Goal: Transaction & Acquisition: Purchase product/service

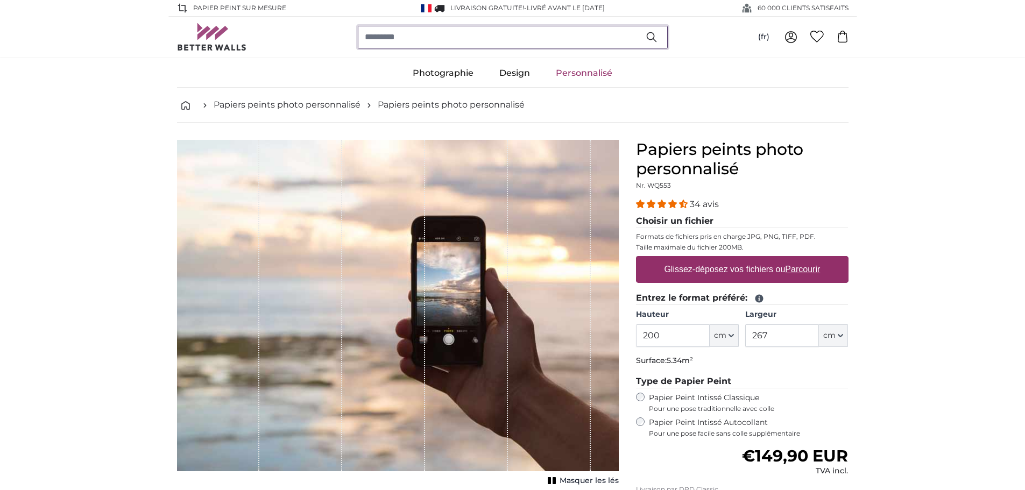
click at [442, 36] on input "search" at bounding box center [513, 37] width 310 height 23
click at [754, 266] on label "Glissez-déposez vos fichiers ou Parcourir" at bounding box center [742, 270] width 165 height 22
click at [754, 259] on input "Glissez-déposez vos fichiers ou Parcourir" at bounding box center [742, 257] width 213 height 3
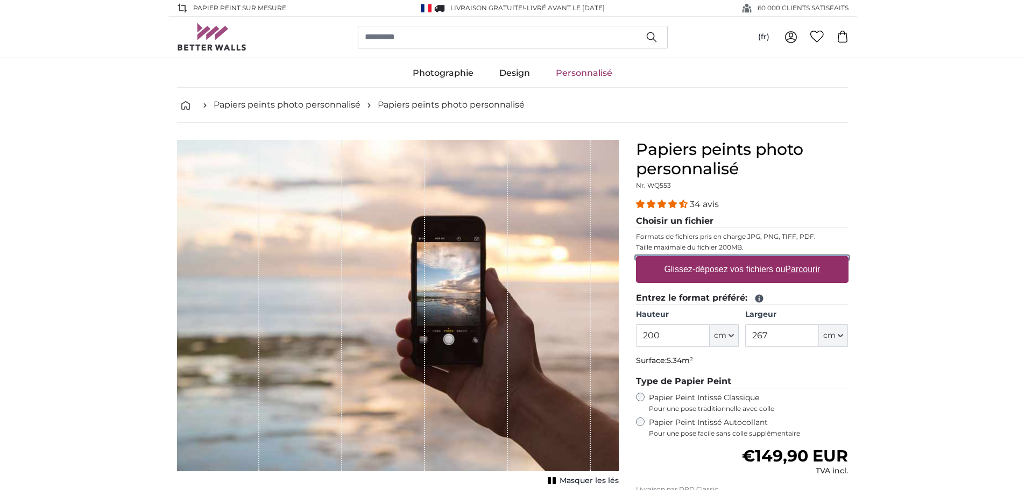
type input "**********"
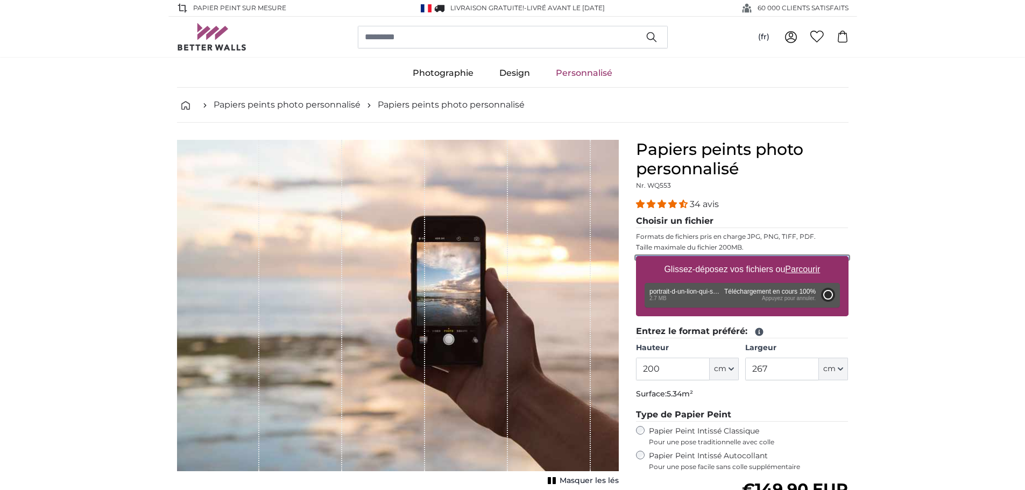
type input "300"
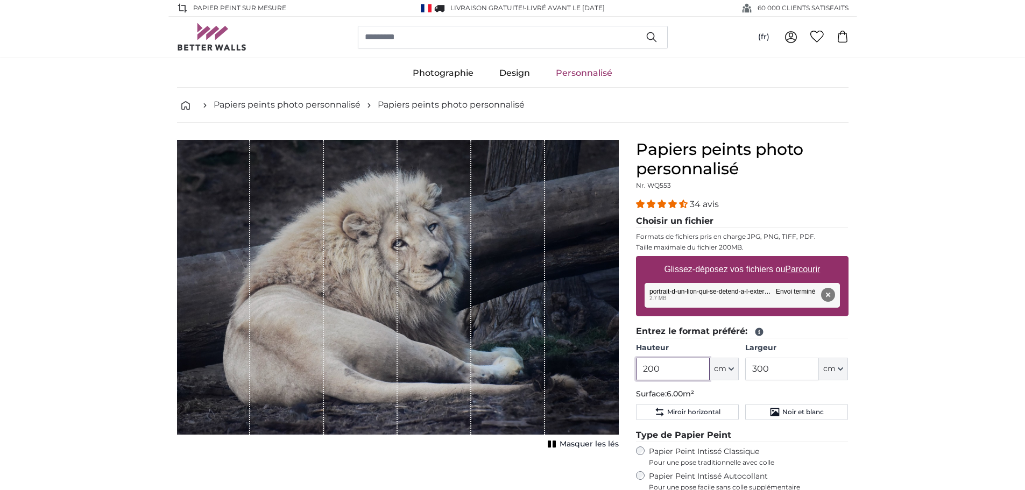
click at [694, 369] on input "200" at bounding box center [673, 369] width 74 height 23
click at [847, 39] on icon at bounding box center [843, 37] width 12 height 12
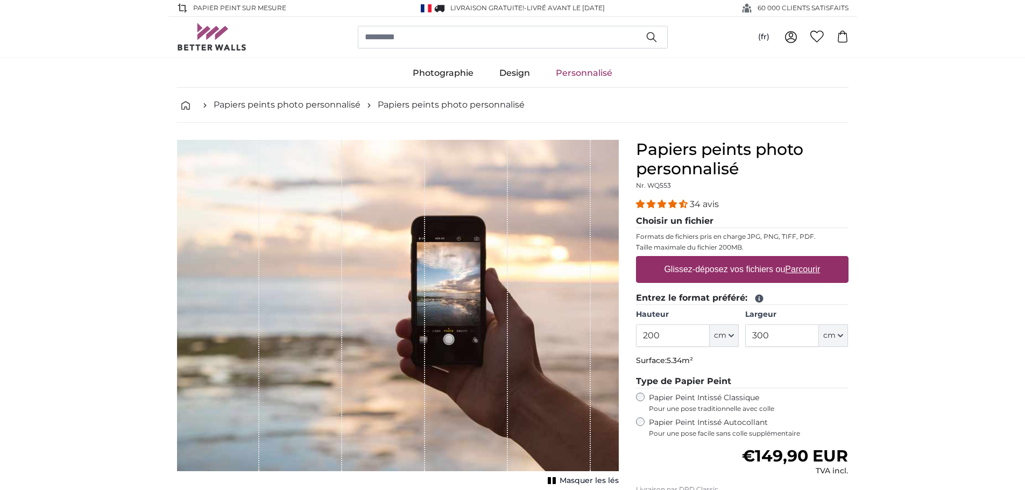
click at [794, 36] on icon at bounding box center [791, 37] width 13 height 13
click at [800, 37] on link at bounding box center [791, 36] width 26 height 13
click at [793, 43] on icon at bounding box center [791, 37] width 13 height 13
click at [677, 265] on label "Glissez-déposez vos fichiers ou Parcourir" at bounding box center [742, 270] width 165 height 22
click at [677, 259] on input "Glissez-déposez vos fichiers ou Parcourir" at bounding box center [742, 257] width 213 height 3
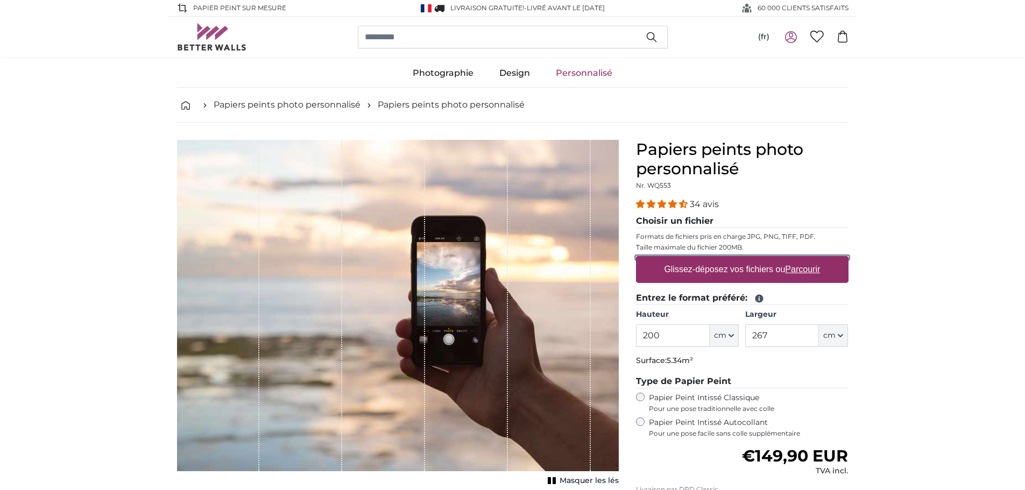
type input "**********"
click at [216, 32] on img at bounding box center [212, 36] width 70 height 27
click at [689, 273] on label "Glissez-déposez vos fichiers ou Parcourir" at bounding box center [742, 270] width 165 height 22
click at [689, 259] on input "Glissez-déposez vos fichiers ou Parcourir" at bounding box center [742, 257] width 213 height 3
type input "**********"
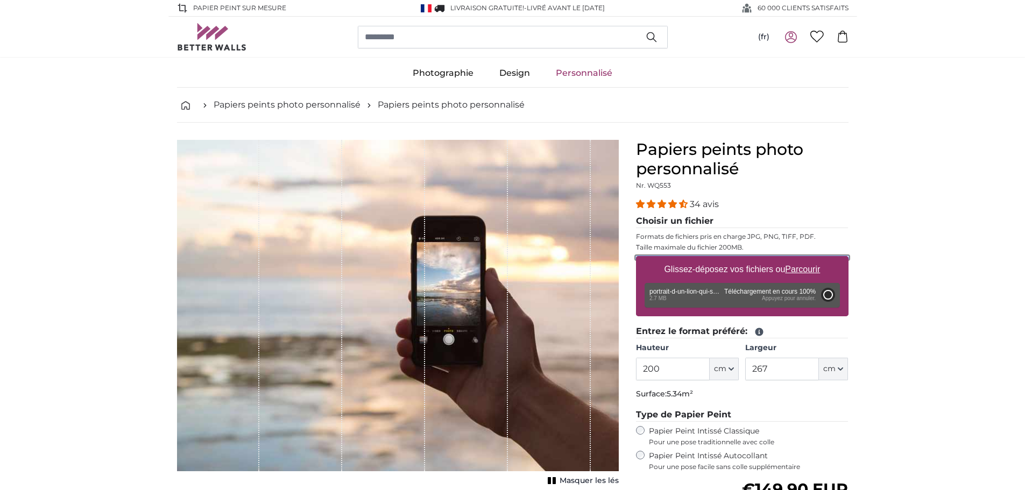
type input "300"
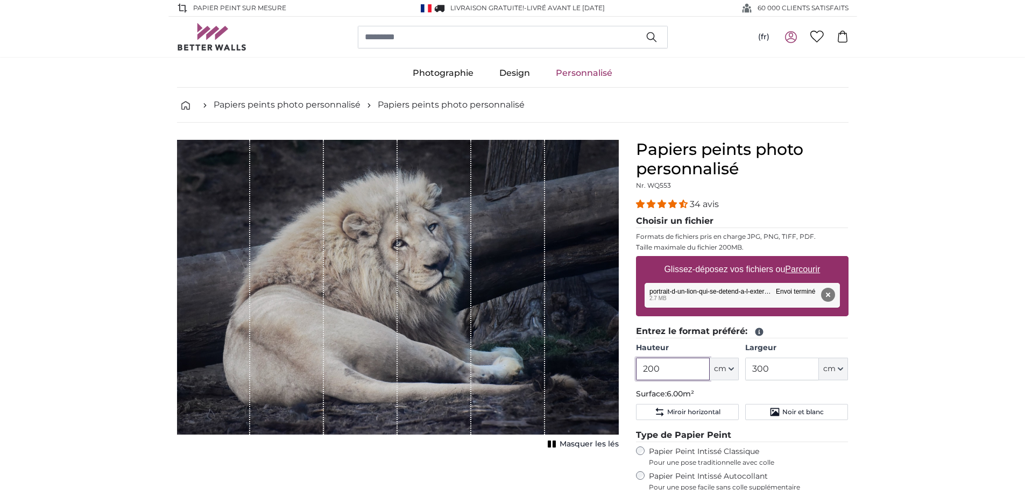
click at [674, 366] on input "200" at bounding box center [673, 369] width 74 height 23
type input "2"
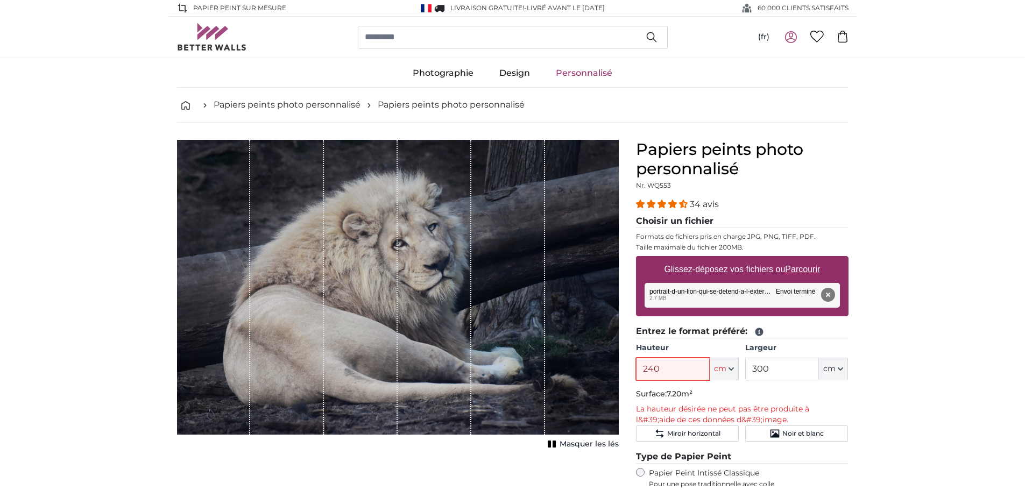
type input "240"
click at [783, 365] on input "300" at bounding box center [783, 369] width 74 height 23
type input "3"
type input "360"
click at [700, 374] on input "240" at bounding box center [673, 369] width 74 height 23
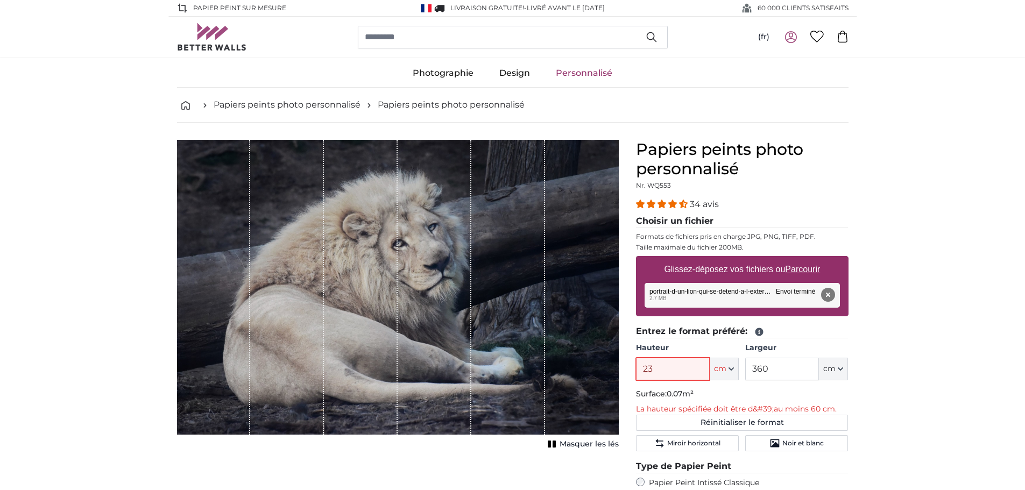
type input "230"
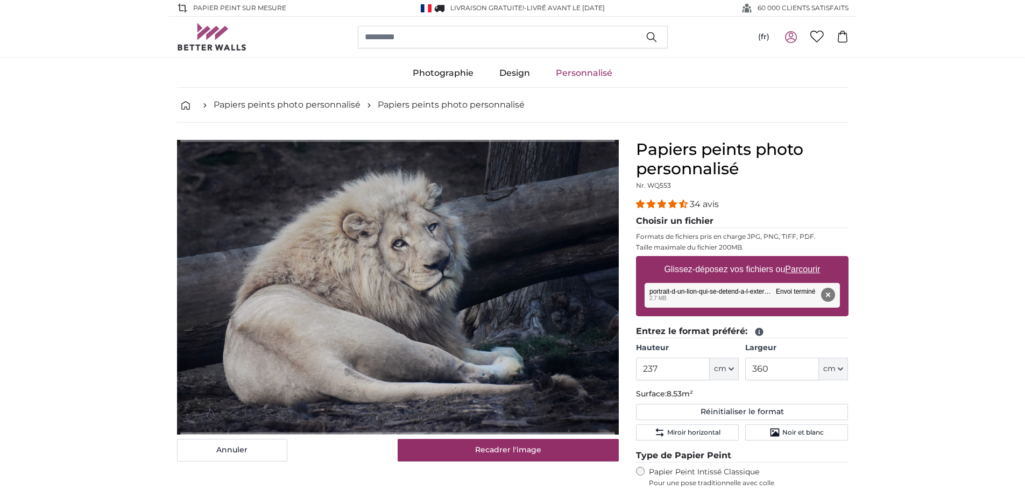
click at [686, 291] on div "Supprimer Réessayer Supprimer Télécharger Annuler Réessayer Supprimer portrait-…" at bounding box center [742, 295] width 195 height 25
click at [830, 290] on button "Supprimer" at bounding box center [828, 295] width 14 height 14
type input "200"
type input "300"
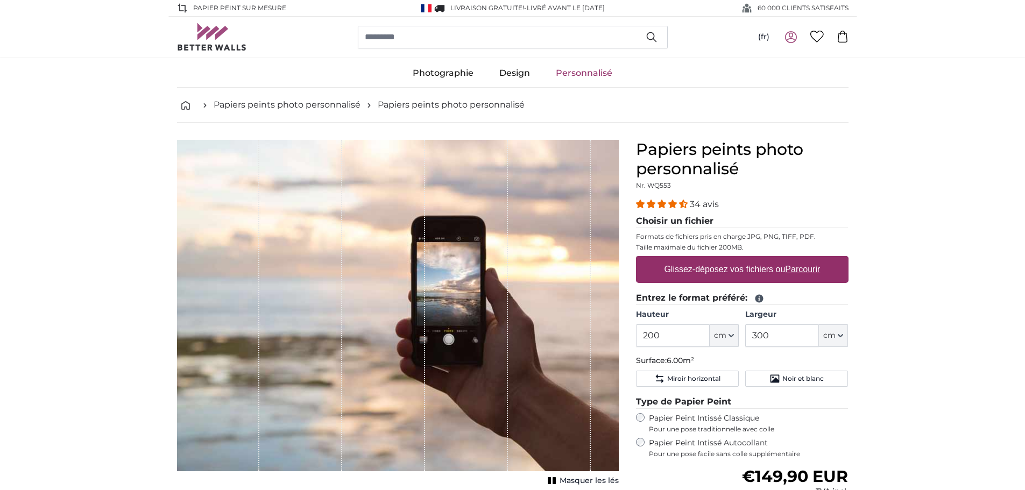
click at [750, 271] on label "Glissez-déposez vos fichiers ou Parcourir" at bounding box center [742, 270] width 165 height 22
click at [750, 259] on input "Glissez-déposez vos fichiers ou Parcourir" at bounding box center [742, 257] width 213 height 3
click at [789, 266] on u "Parcourir" at bounding box center [802, 269] width 35 height 9
click at [789, 259] on input "Glissez-déposez vos fichiers ou Parcourir" at bounding box center [742, 257] width 213 height 3
click at [725, 263] on label "Glissez-déposez vos fichiers ou Parcourir" at bounding box center [742, 270] width 165 height 22
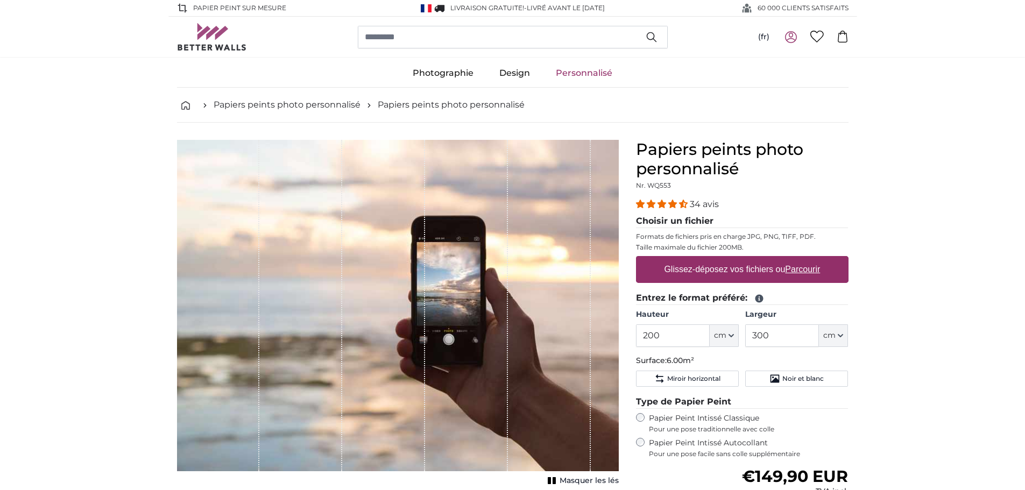
click at [725, 259] on input "Glissez-déposez vos fichiers ou Parcourir" at bounding box center [742, 257] width 213 height 3
click at [761, 273] on label "Glissez-déposez vos fichiers ou Parcourir" at bounding box center [742, 270] width 165 height 22
click at [761, 259] on input "Glissez-déposez vos fichiers ou Parcourir" at bounding box center [742, 257] width 213 height 3
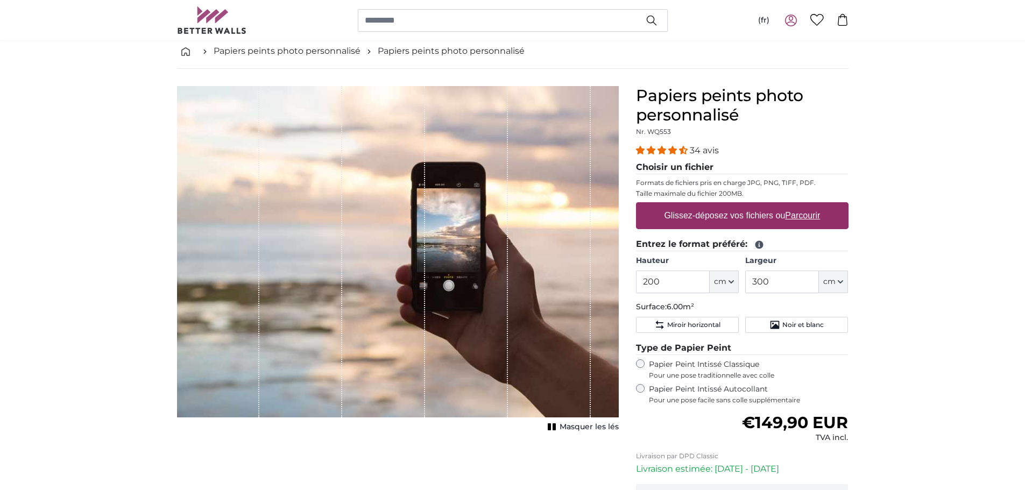
click at [764, 214] on label "Glissez-déposez vos fichiers ou Parcourir" at bounding box center [742, 216] width 165 height 22
click at [764, 206] on input "Glissez-déposez vos fichiers ou Parcourir" at bounding box center [742, 203] width 213 height 3
type input "**********"
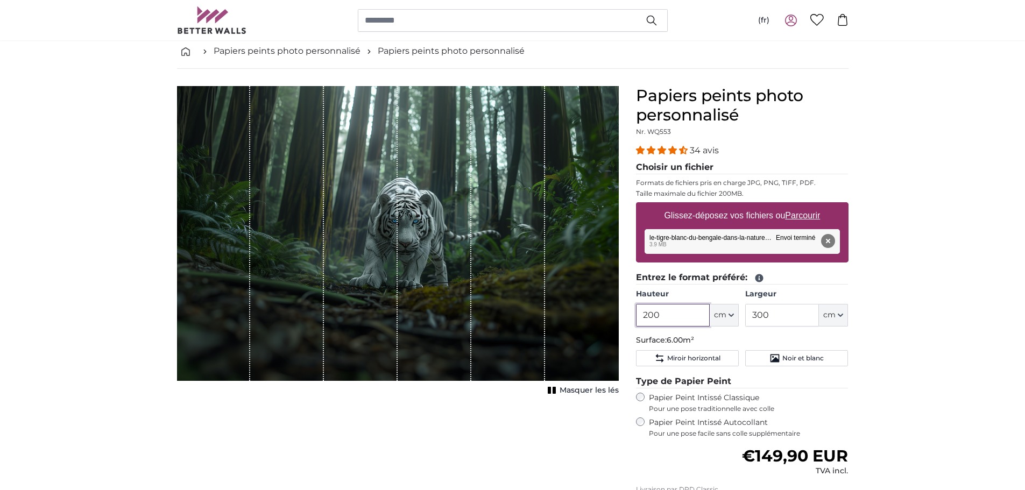
click at [686, 314] on input "200" at bounding box center [673, 315] width 74 height 23
type input "2"
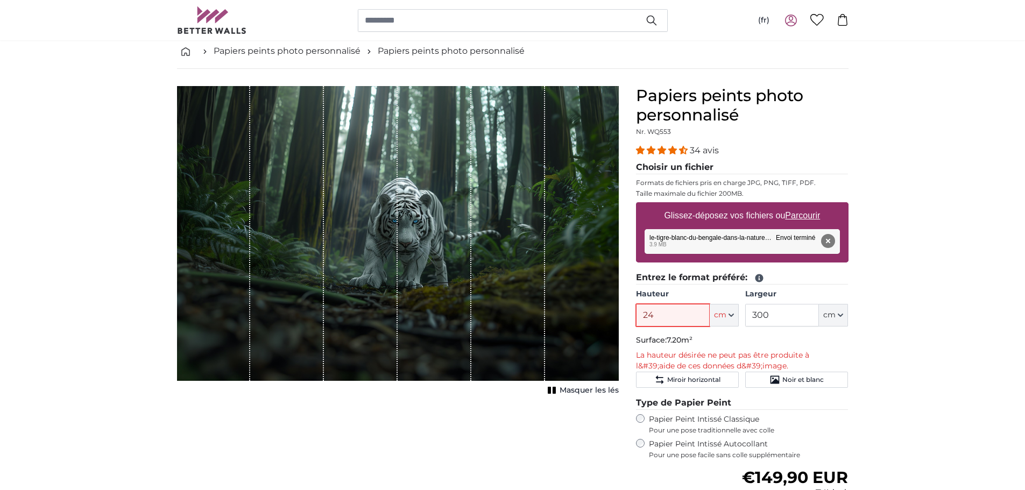
type input "2"
type input "320"
click at [782, 312] on input "300" at bounding box center [783, 315] width 74 height 23
type input "3"
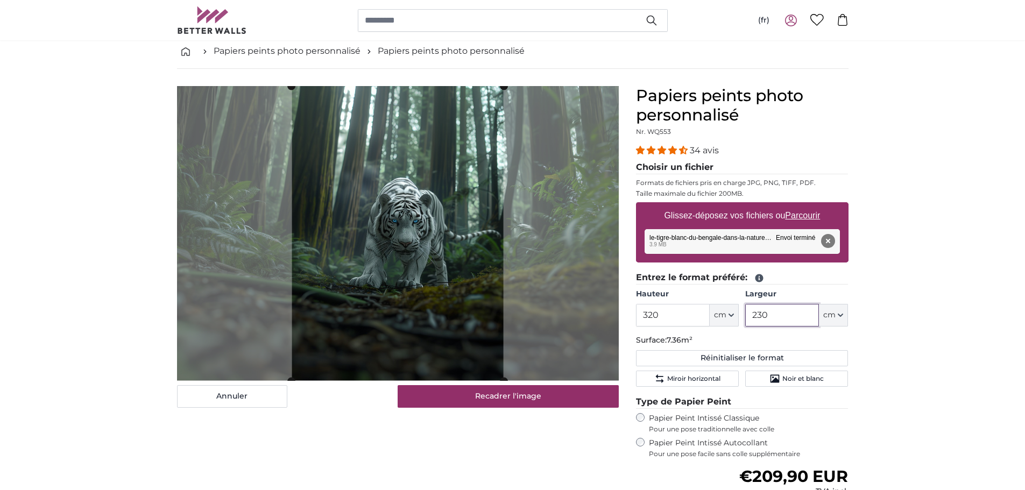
type input "230"
drag, startPoint x: 676, startPoint y: 316, endPoint x: 628, endPoint y: 314, distance: 47.9
click at [628, 314] on div "Papiers peints photo personnalisé Nr. WQ553 34 avis Choisir un fichier Formats …" at bounding box center [743, 364] width 230 height 557
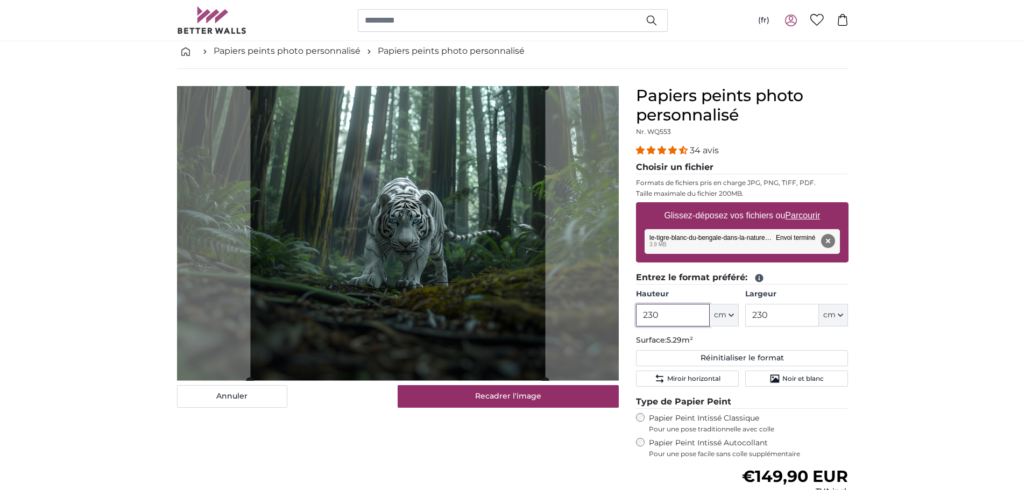
type input "230"
click at [782, 318] on input "230" at bounding box center [783, 315] width 74 height 23
type input "2"
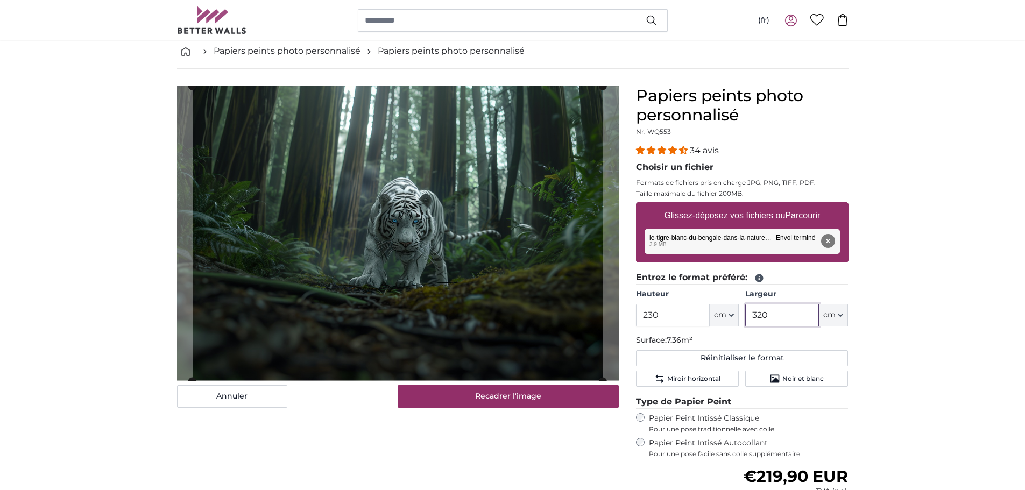
type input "320"
click at [482, 398] on button "Recadrer l'image" at bounding box center [508, 396] width 221 height 23
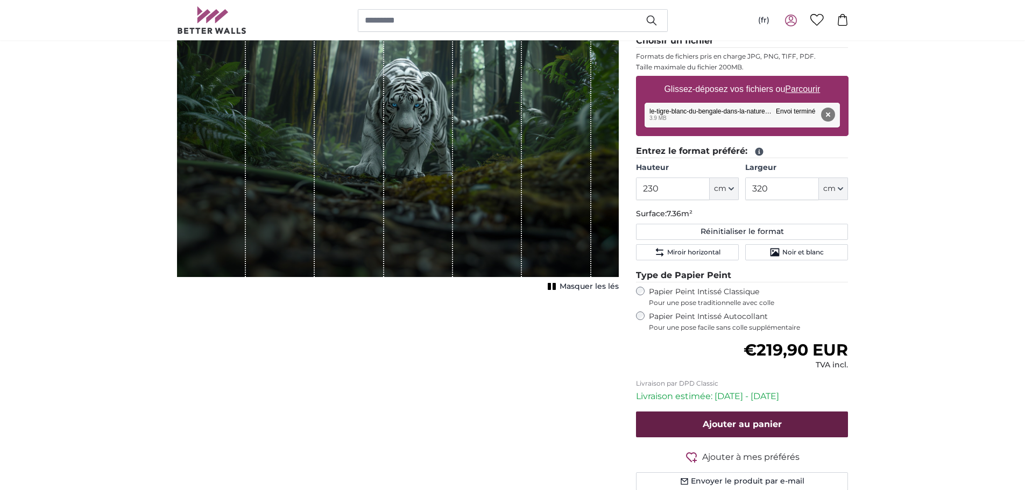
scroll to position [161, 0]
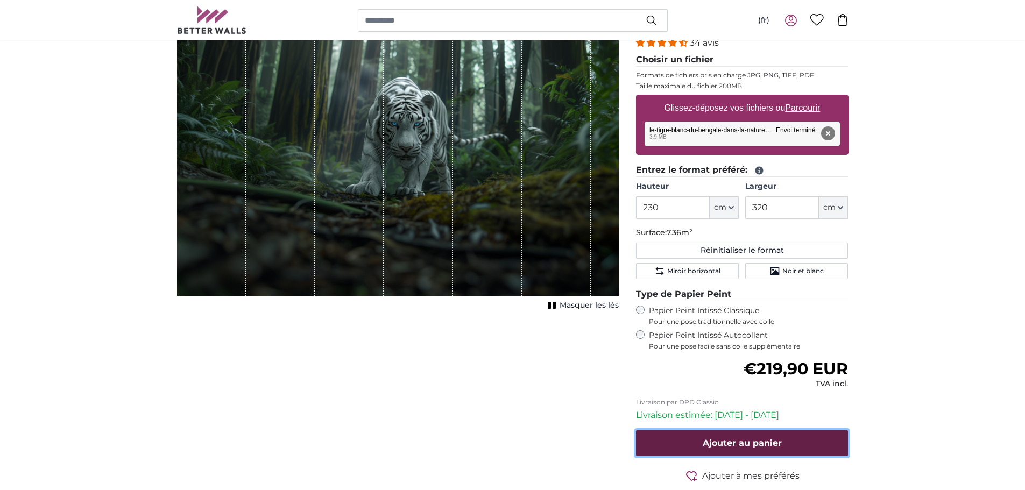
click at [813, 451] on button "Ajouter au panier" at bounding box center [742, 444] width 213 height 26
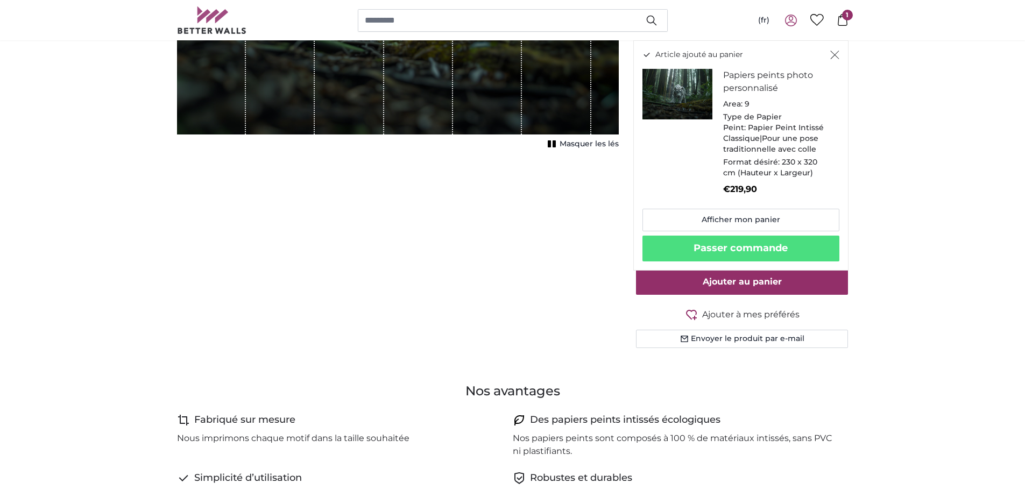
scroll to position [0, 0]
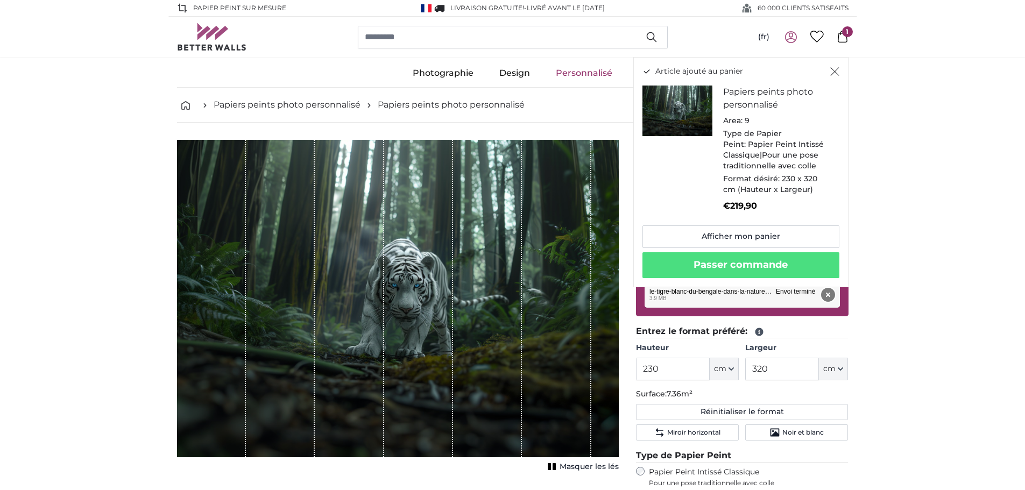
click at [833, 298] on button "Supprimer" at bounding box center [828, 295] width 14 height 14
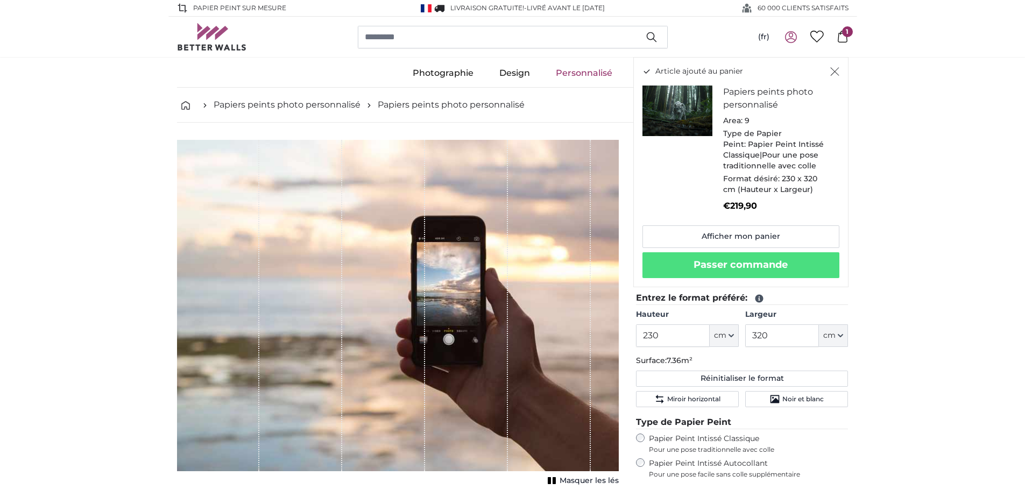
click at [835, 68] on icon "Fermer" at bounding box center [835, 71] width 9 height 9
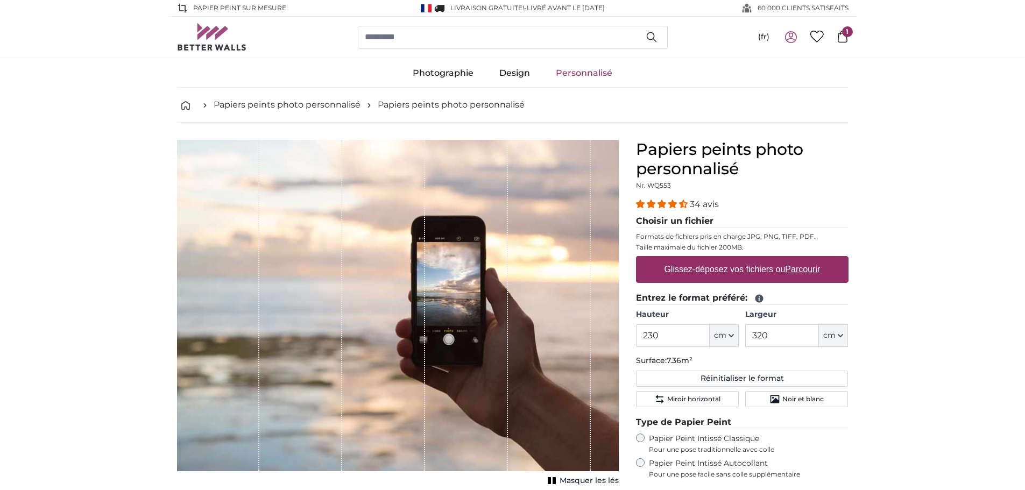
click at [817, 271] on u "Parcourir" at bounding box center [802, 269] width 35 height 9
click at [817, 259] on input "Glissez-déposez vos fichiers ou Parcourir" at bounding box center [742, 257] width 213 height 3
type input "**********"
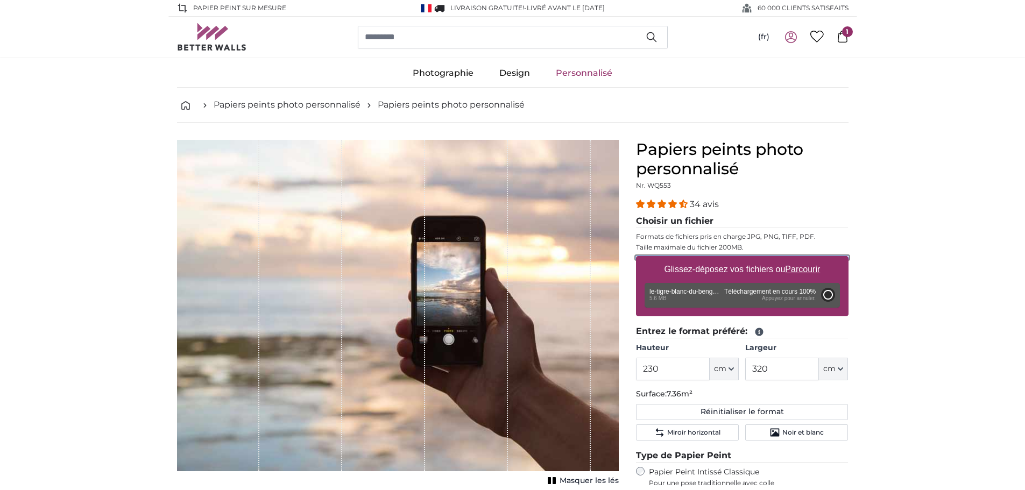
type input "200"
type input "300"
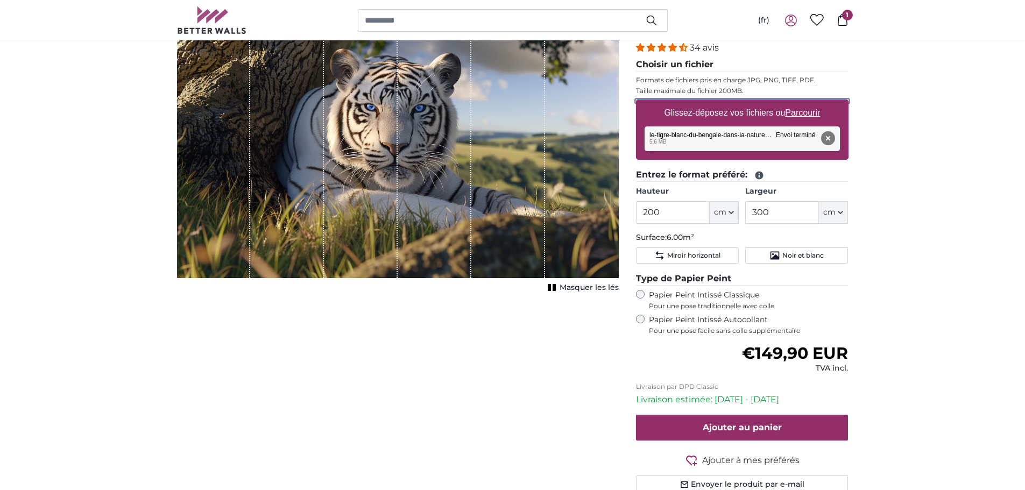
scroll to position [161, 0]
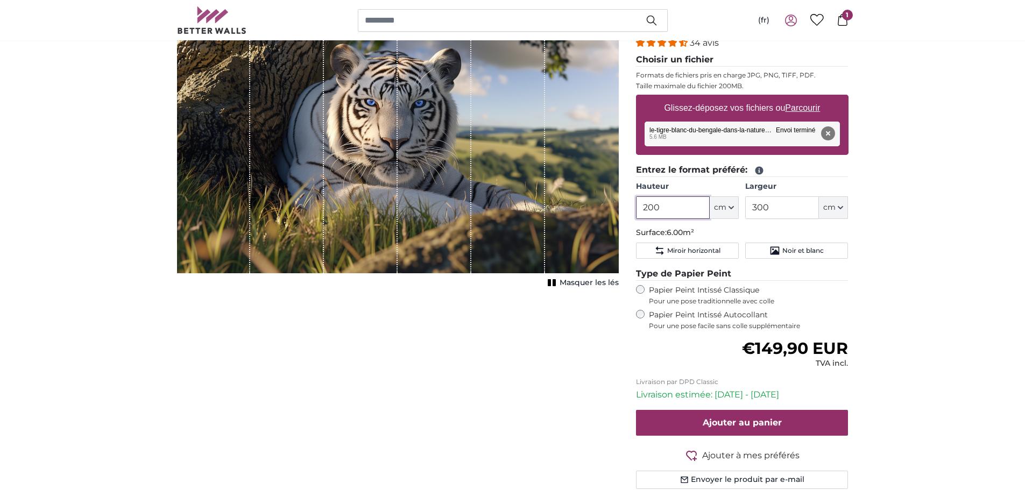
click at [683, 213] on input "200" at bounding box center [673, 207] width 74 height 23
type input "2"
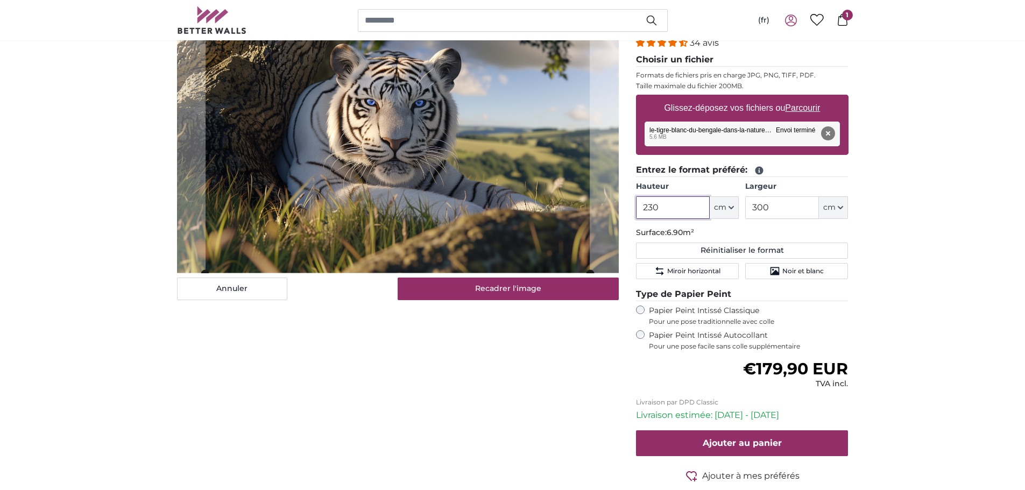
type input "230"
click at [767, 206] on input "300" at bounding box center [783, 207] width 74 height 23
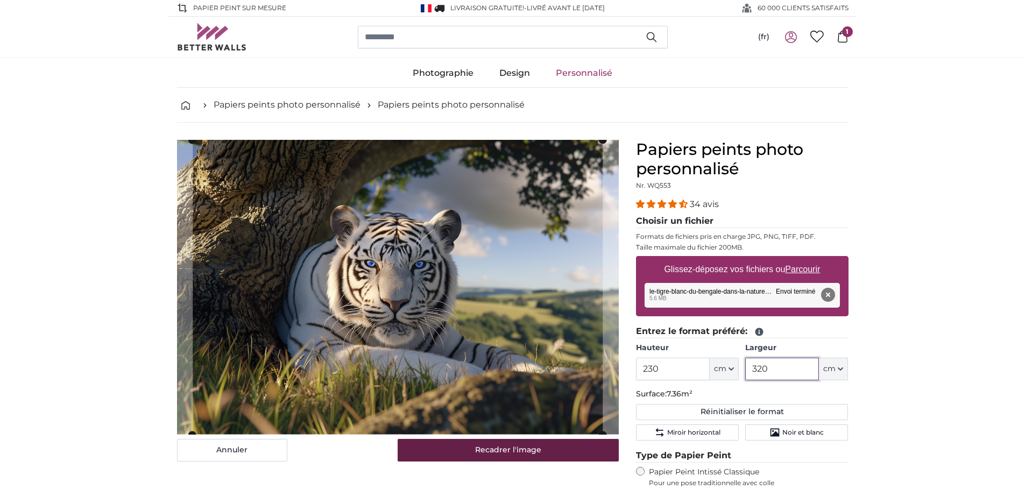
type input "320"
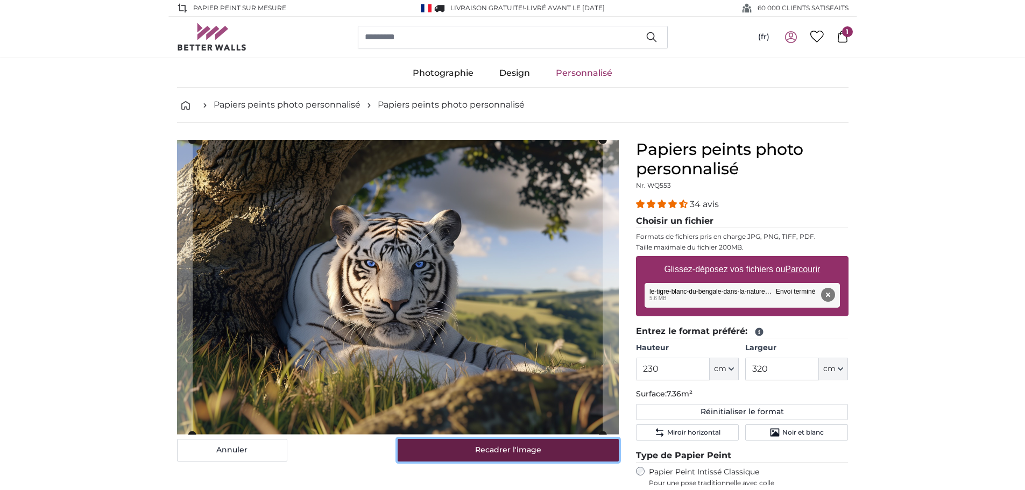
click at [595, 449] on button "Recadrer l'image" at bounding box center [508, 450] width 221 height 23
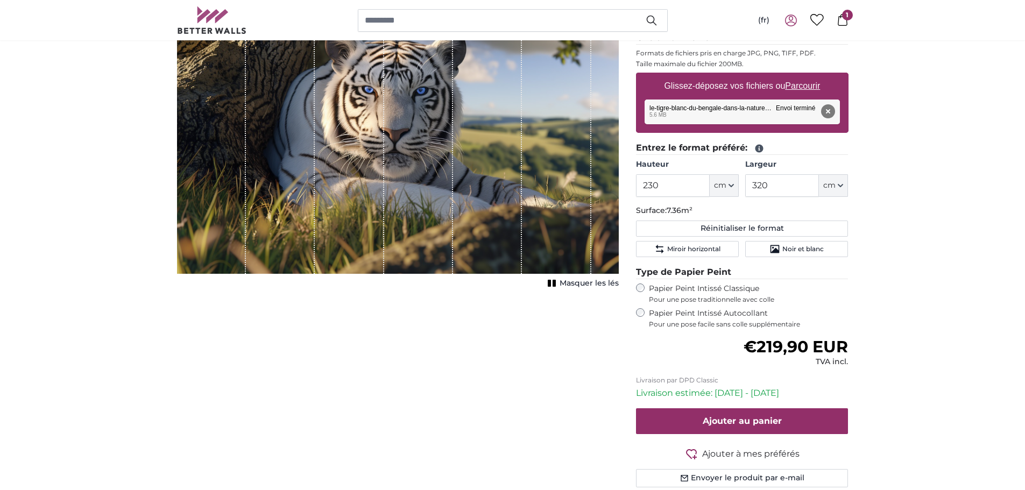
scroll to position [161, 0]
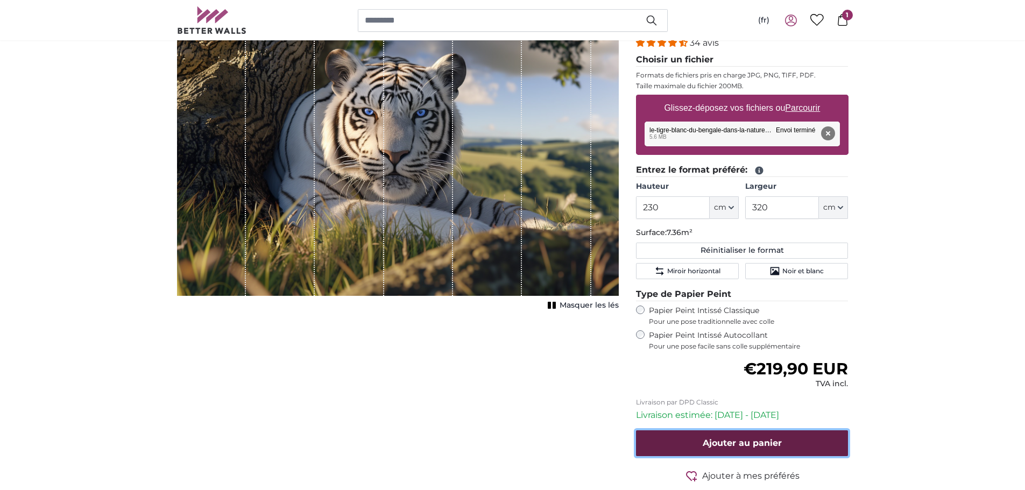
click at [746, 444] on span "Ajouter au panier" at bounding box center [742, 443] width 79 height 10
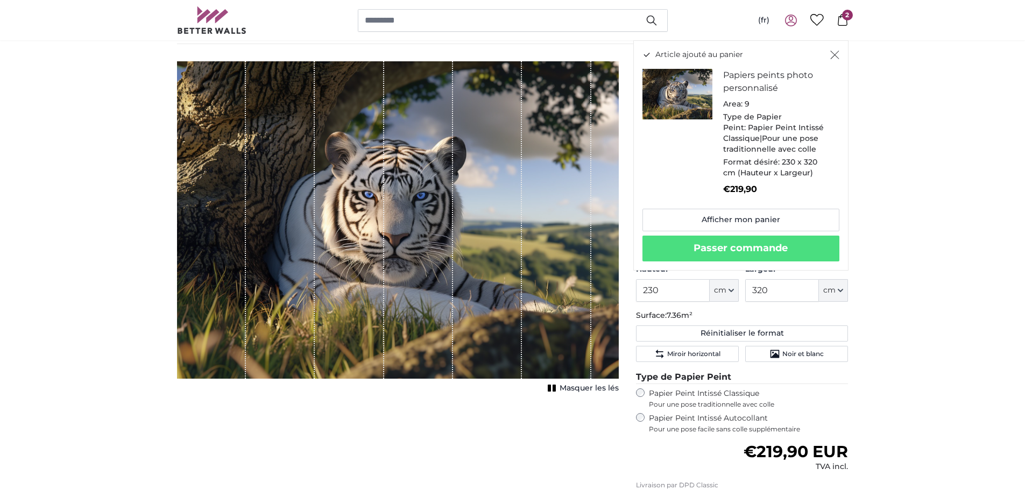
scroll to position [0, 0]
